Goal: Information Seeking & Learning: Find specific fact

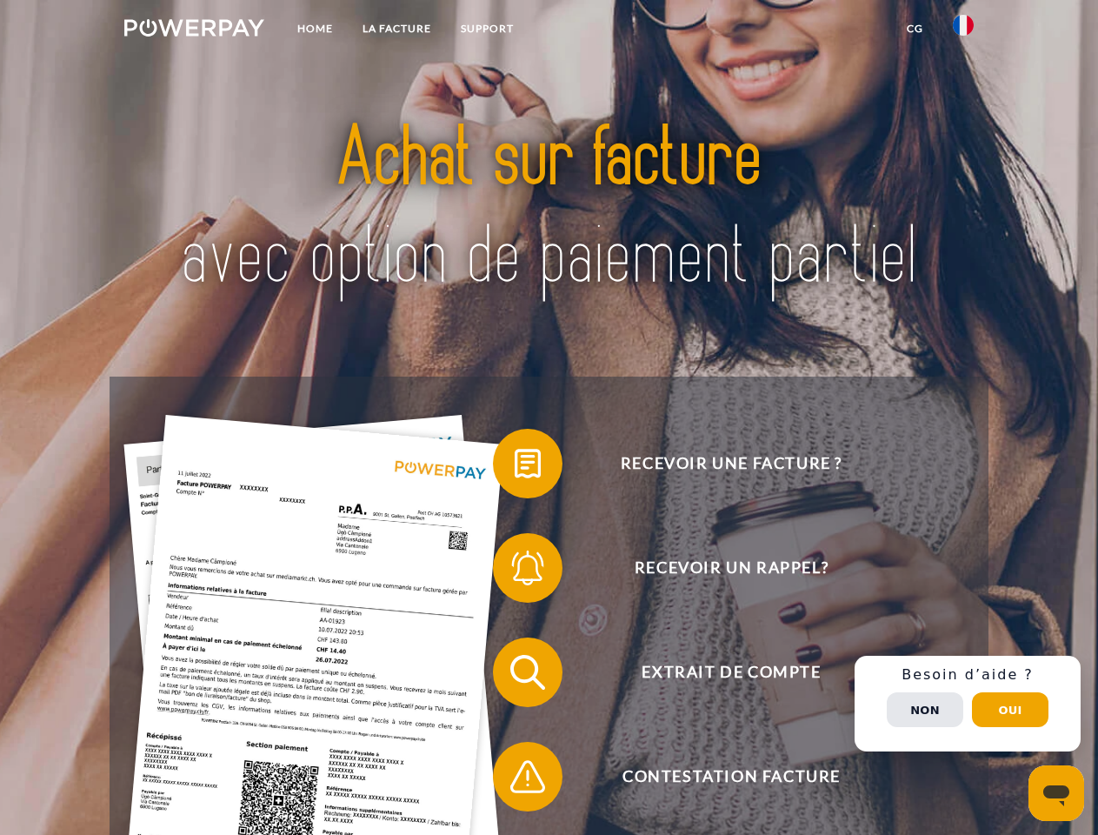
click at [194, 30] on img at bounding box center [194, 27] width 140 height 17
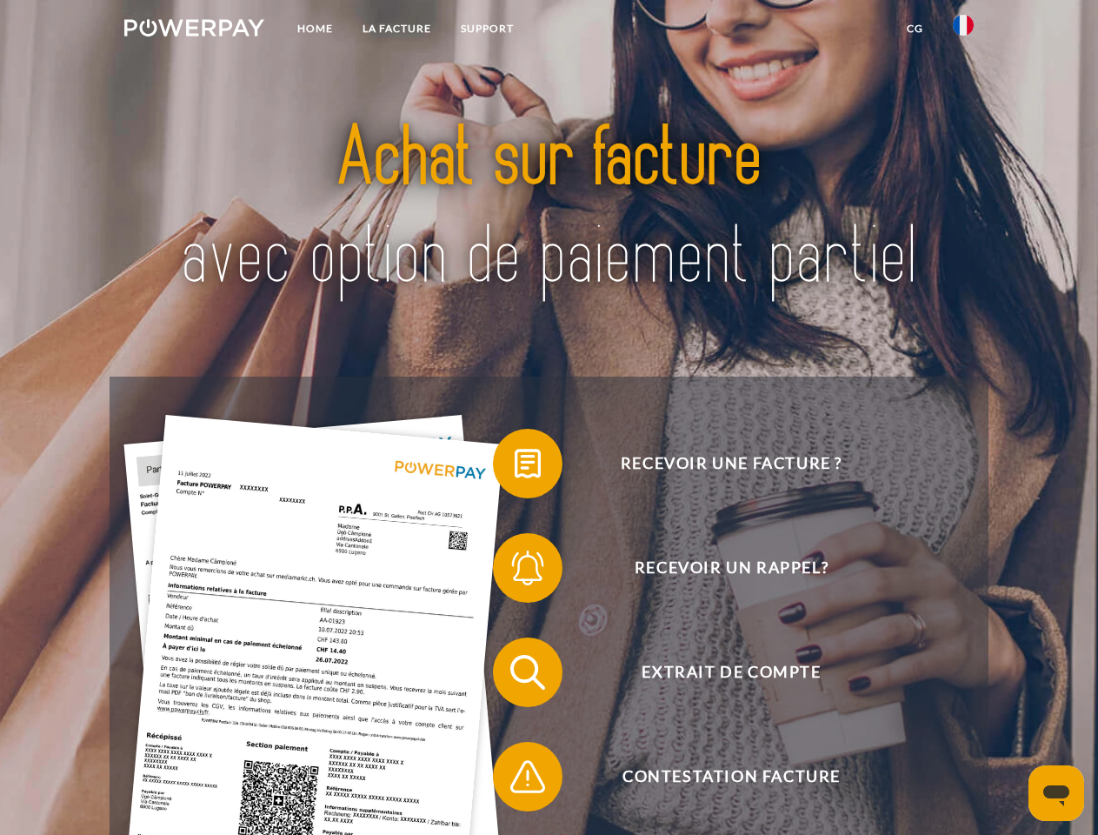
click at [963, 30] on img at bounding box center [963, 25] width 21 height 21
click at [915, 29] on link "CG" at bounding box center [915, 28] width 46 height 31
click at [515, 467] on span at bounding box center [501, 463] width 87 height 87
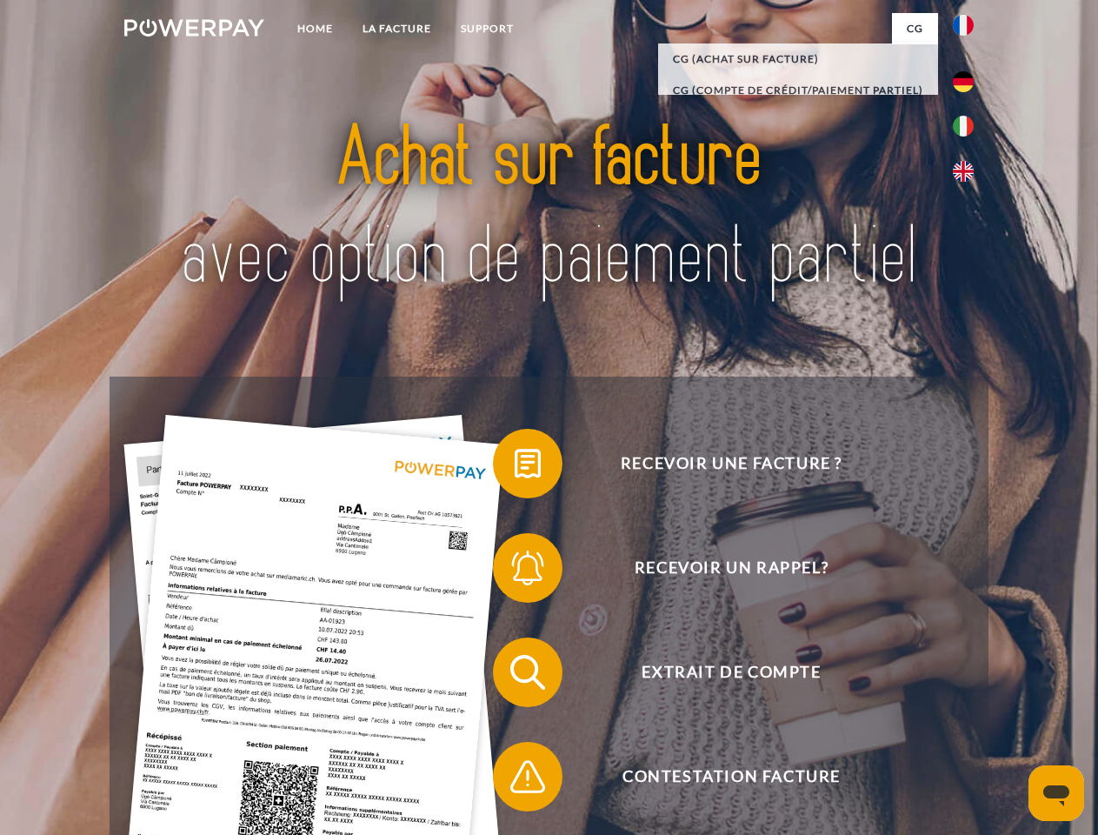
click at [515, 571] on span at bounding box center [501, 567] width 87 height 87
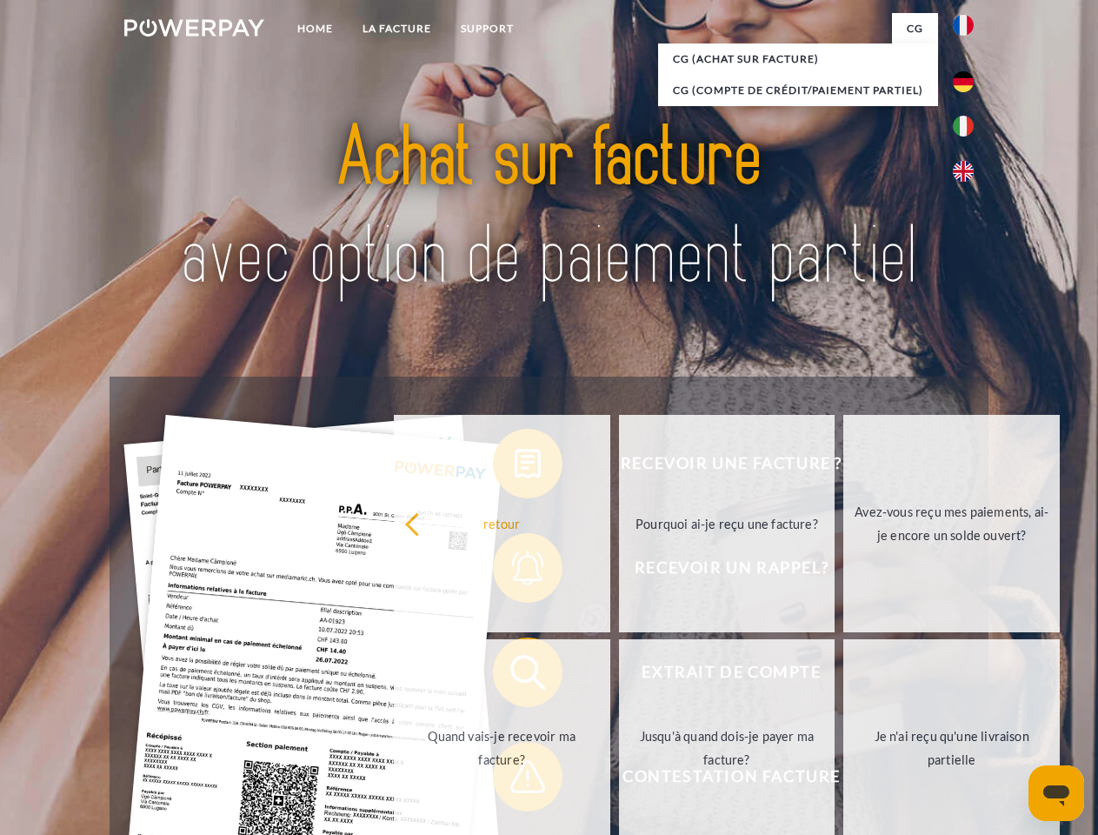
click at [619, 676] on link "Jusqu'à quand dois-je payer ma facture?" at bounding box center [727, 747] width 217 height 217
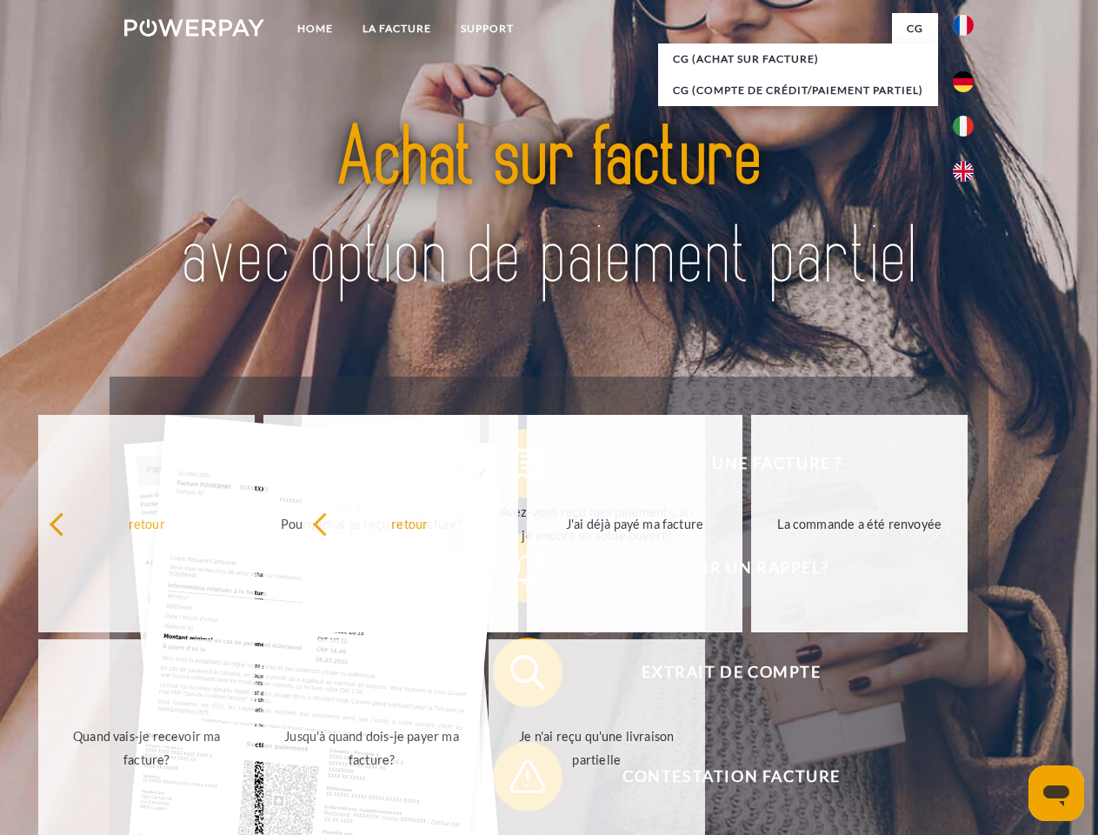
click at [515, 780] on span at bounding box center [501, 776] width 87 height 87
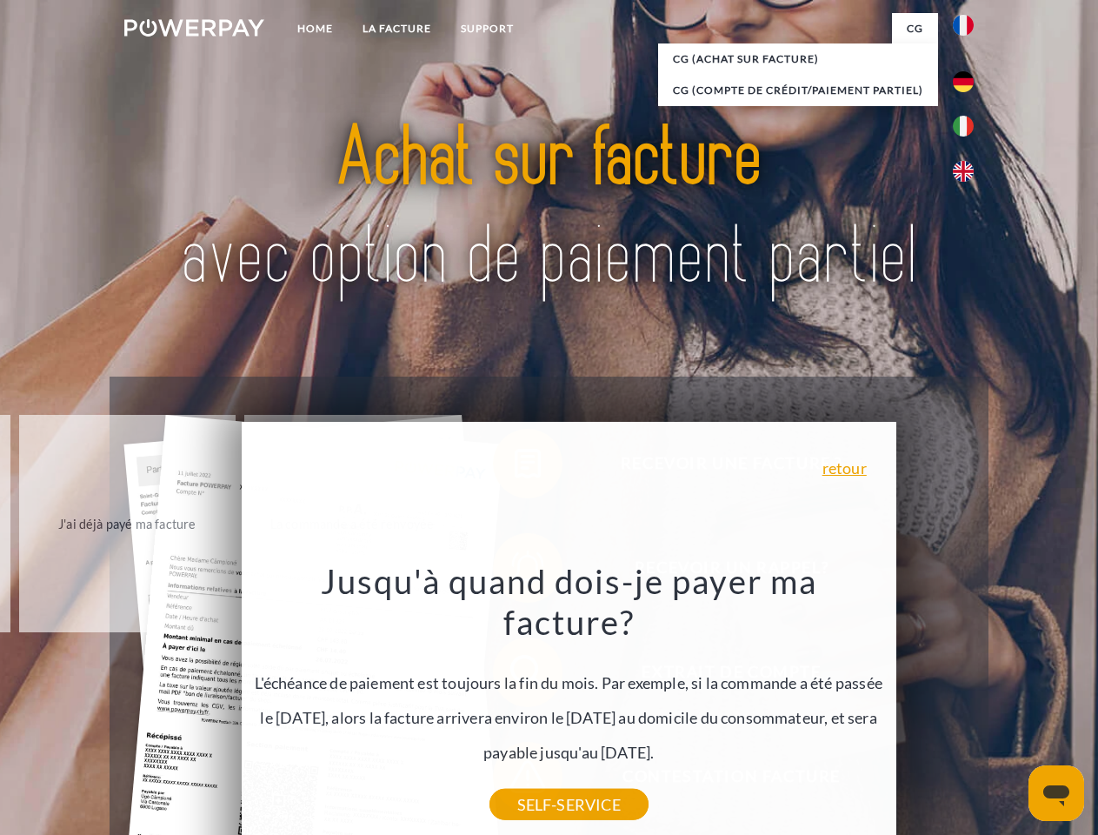
click at [968, 703] on div "Recevoir une facture ? Recevoir un rappel? Extrait de compte retour" at bounding box center [549, 724] width 878 height 696
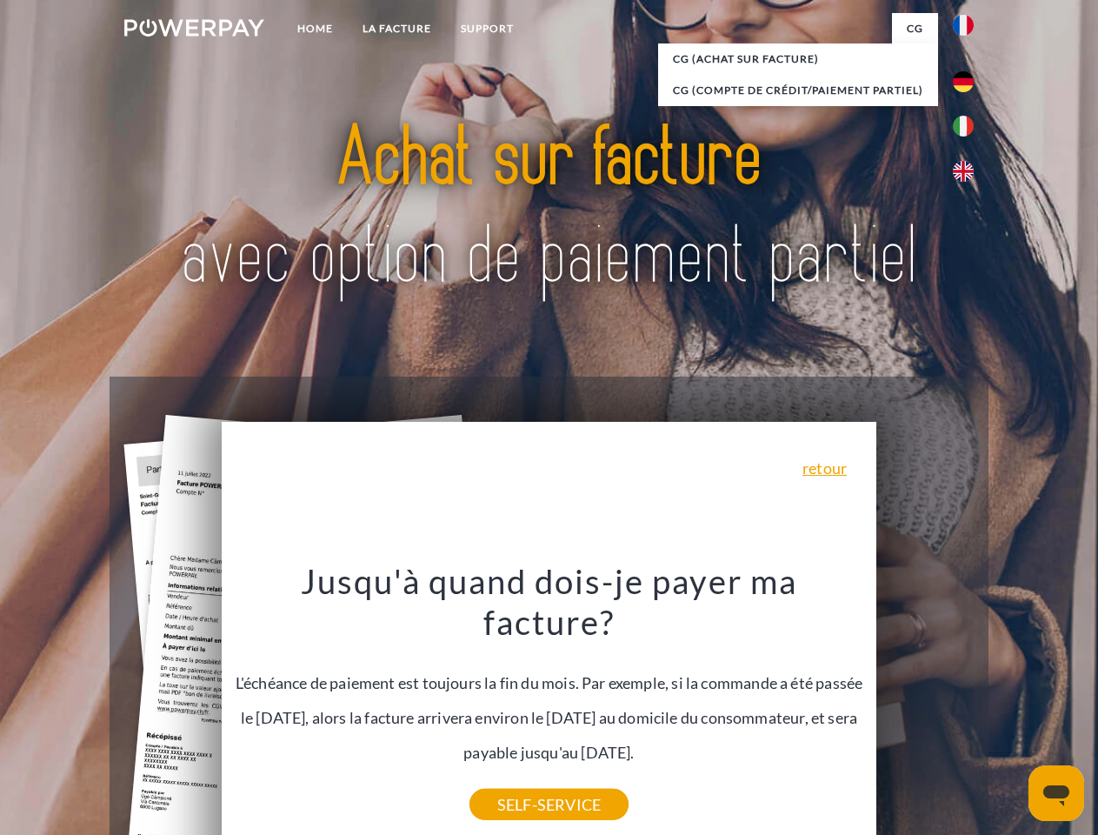
click at [925, 707] on span "Extrait de compte" at bounding box center [731, 672] width 426 height 70
click at [1010, 709] on header "Home LA FACTURE Support" at bounding box center [549, 600] width 1098 height 1201
